Goal: Task Accomplishment & Management: Manage account settings

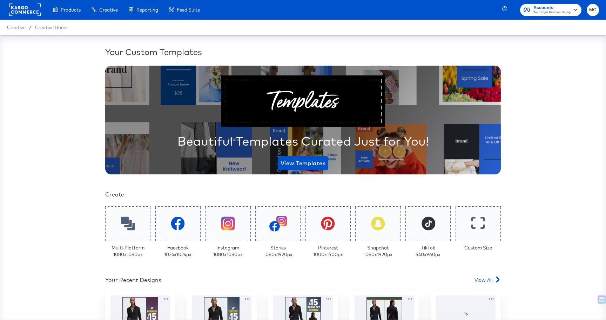
click at [24, 7] on rect at bounding box center [25, 10] width 32 height 13
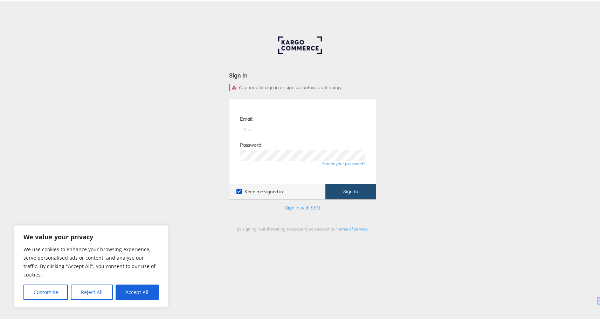
type input "[PERSON_NAME][EMAIL_ADDRESS][PERSON_NAME][DOMAIN_NAME]"
click at [346, 191] on button "Sign In" at bounding box center [351, 190] width 50 height 16
